Goal: Task Accomplishment & Management: Use online tool/utility

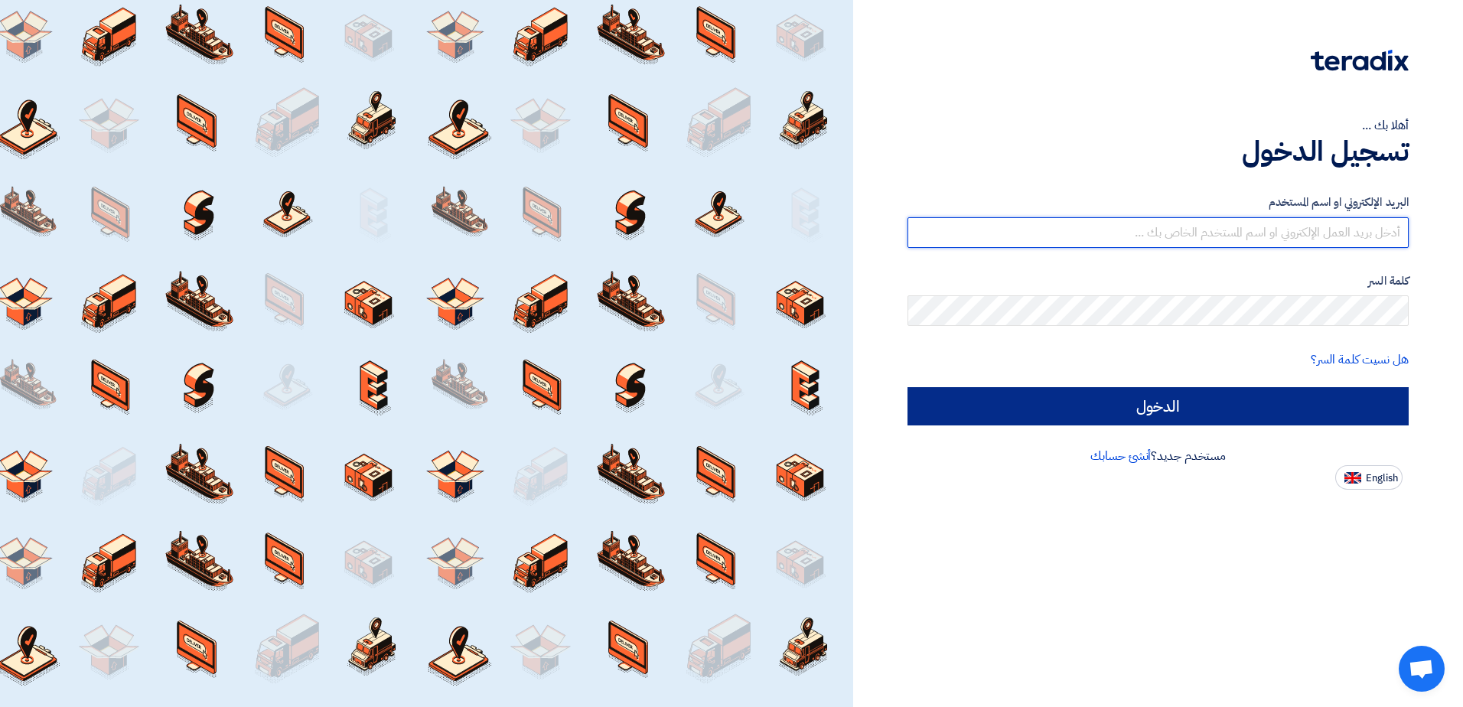
type input "[EMAIL_ADDRESS][DOMAIN_NAME]"
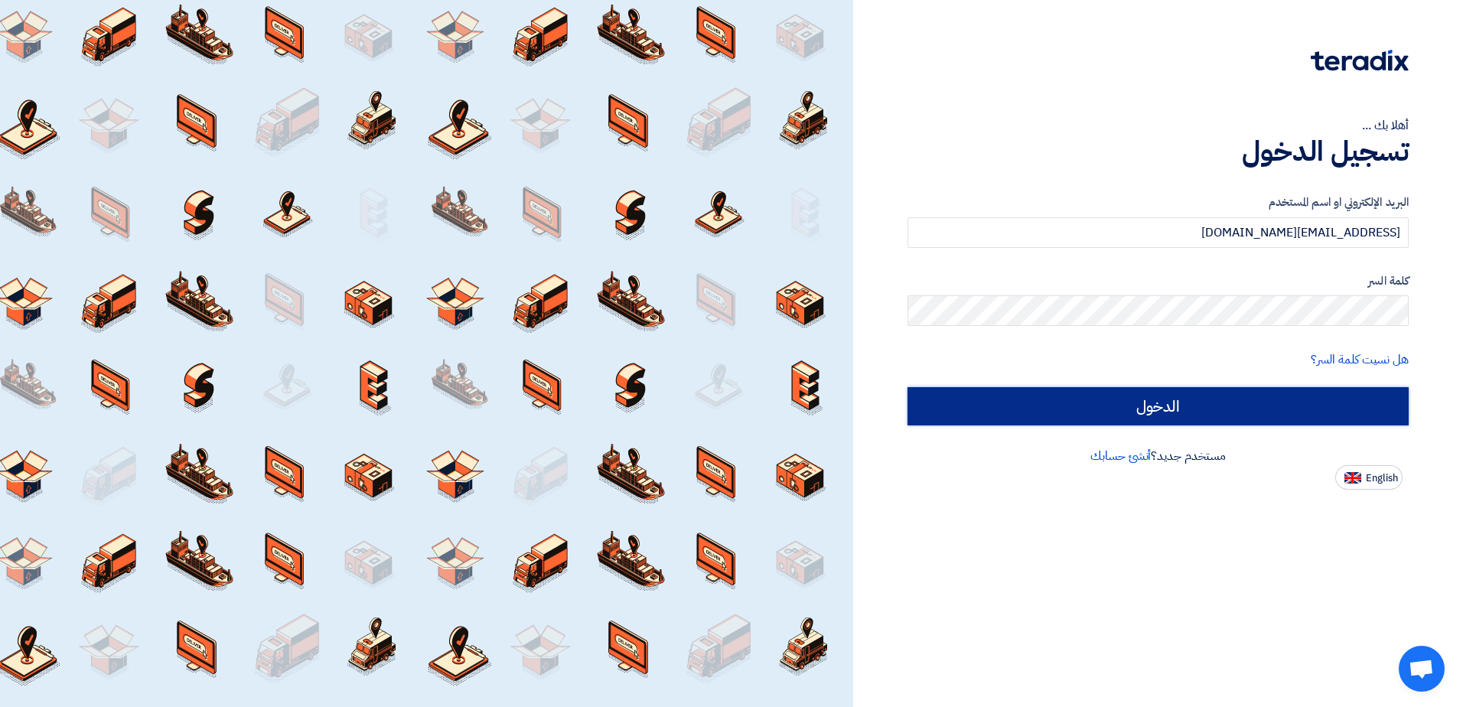
click at [1158, 411] on input "الدخول" at bounding box center [1158, 406] width 501 height 38
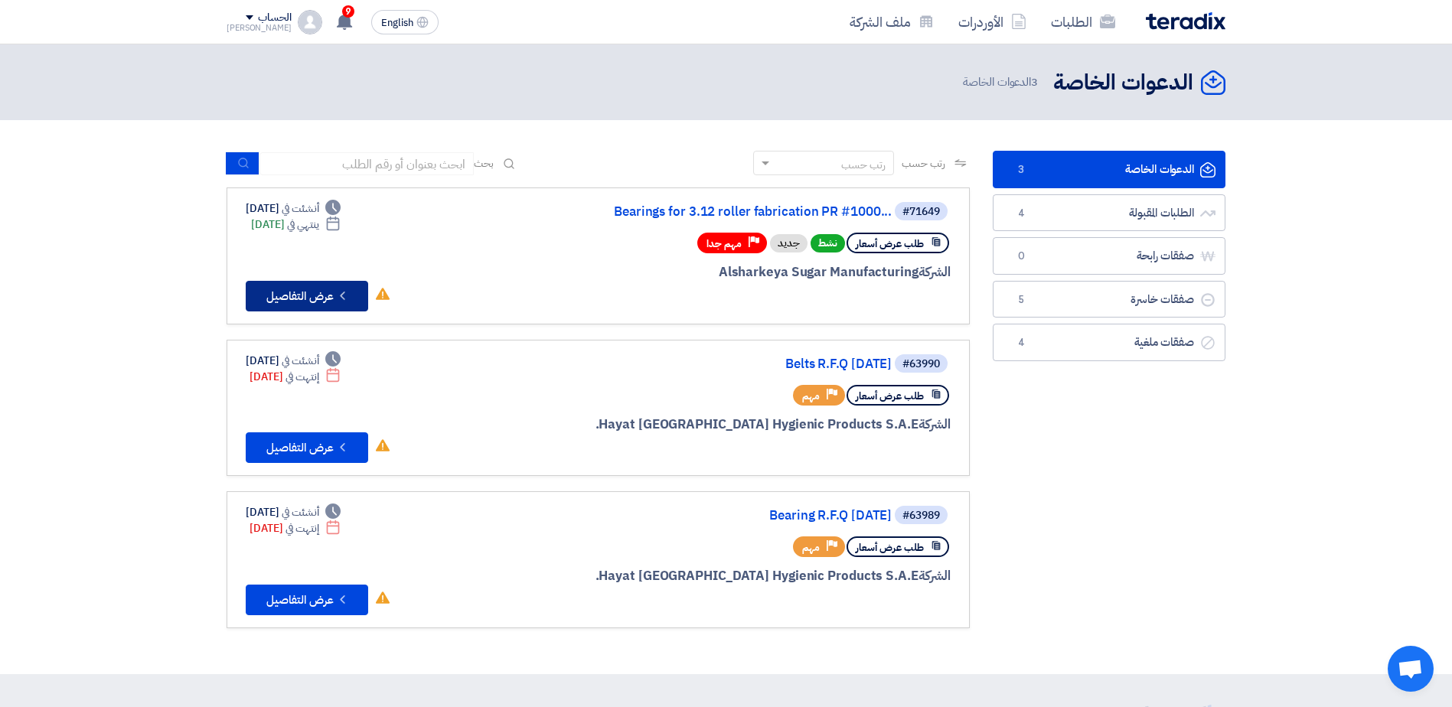
click at [306, 292] on button "Check details عرض التفاصيل" at bounding box center [307, 296] width 122 height 31
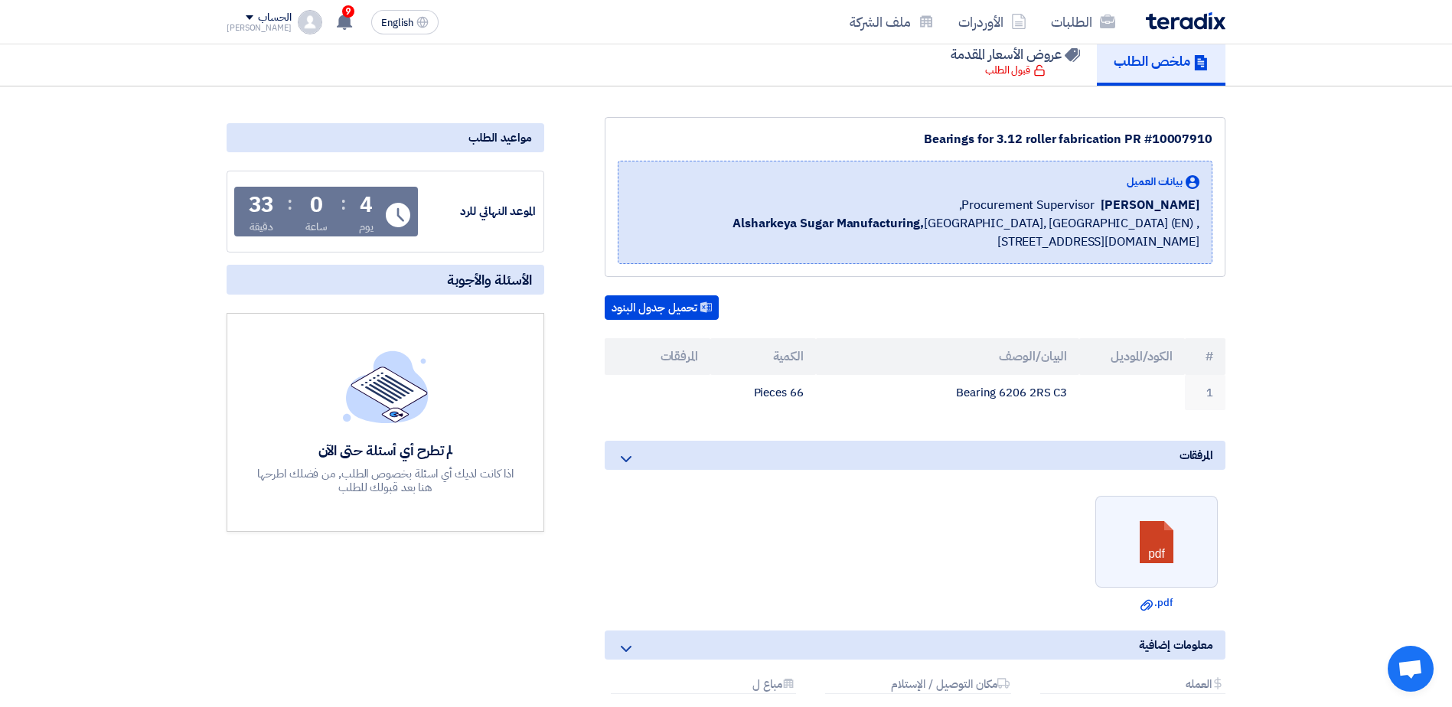
scroll to position [118, 0]
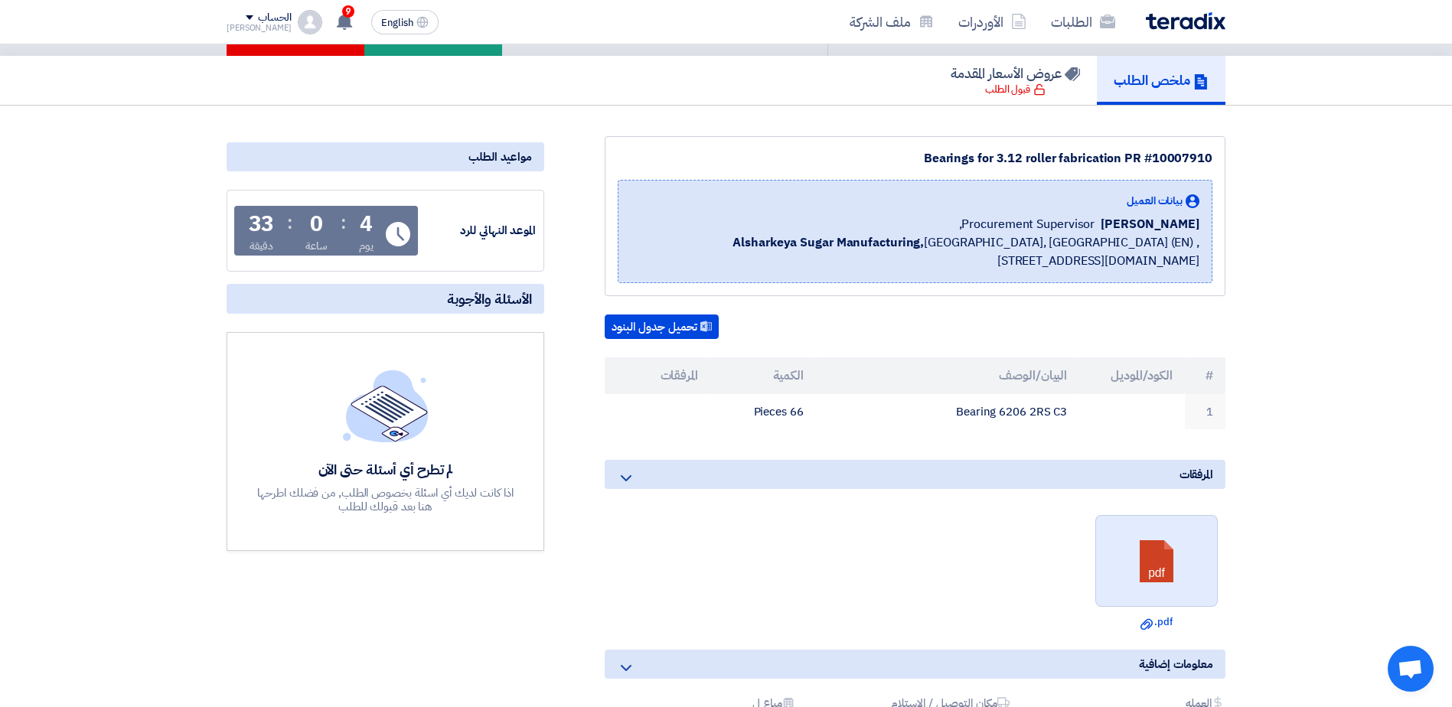
click at [1164, 551] on link at bounding box center [1157, 562] width 122 height 92
